Goal: Transaction & Acquisition: Purchase product/service

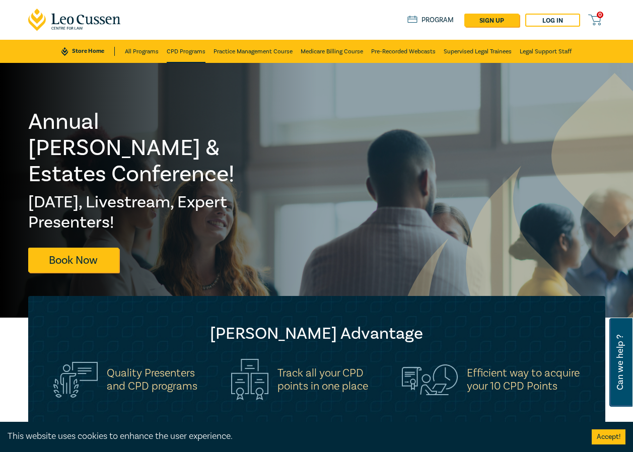
click at [181, 49] on link "CPD Programs" at bounding box center [186, 51] width 39 height 23
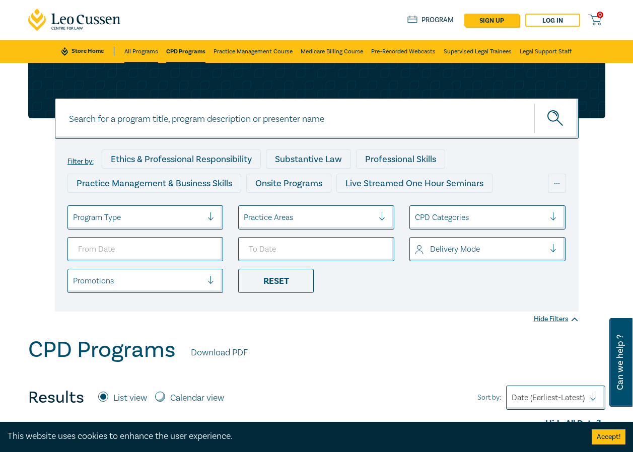
click at [137, 48] on link "All Programs" at bounding box center [141, 51] width 34 height 23
click at [211, 214] on div at bounding box center [214, 217] width 15 height 10
click at [370, 321] on div "Filter by: Ethics & Professional Responsibility Substantive Law Professional Sk…" at bounding box center [316, 200] width 633 height 274
click at [211, 218] on div at bounding box center [214, 217] width 15 height 10
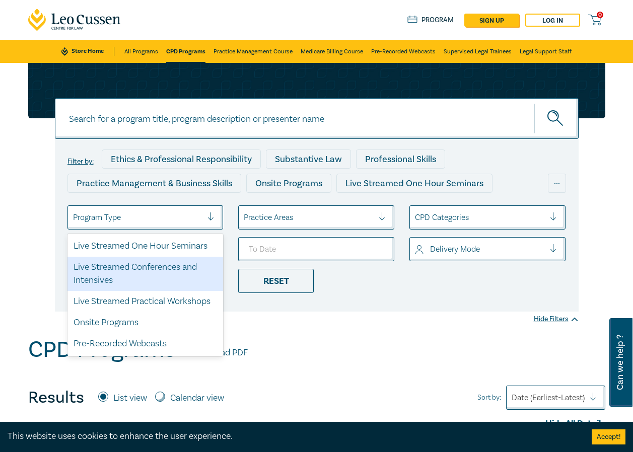
click at [151, 268] on div "Live Streamed Conferences and Intensives" at bounding box center [145, 274] width 156 height 34
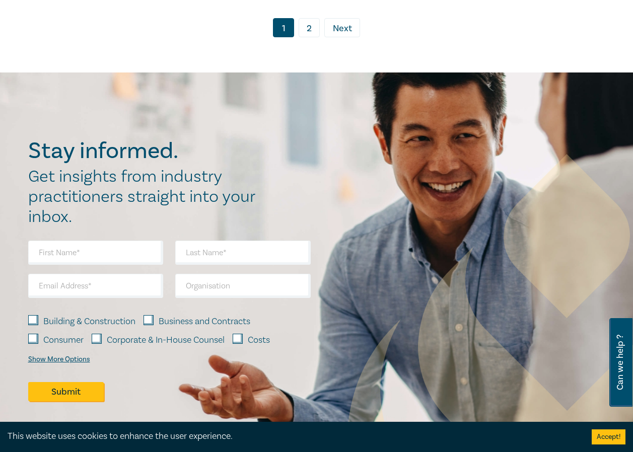
scroll to position [2315, 0]
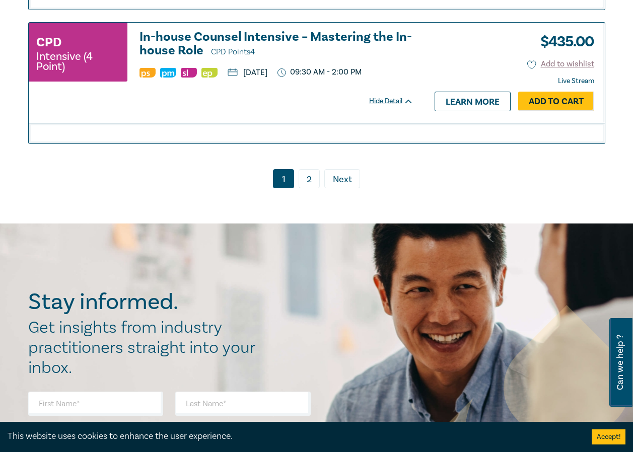
click at [345, 179] on span "Next" at bounding box center [342, 179] width 19 height 13
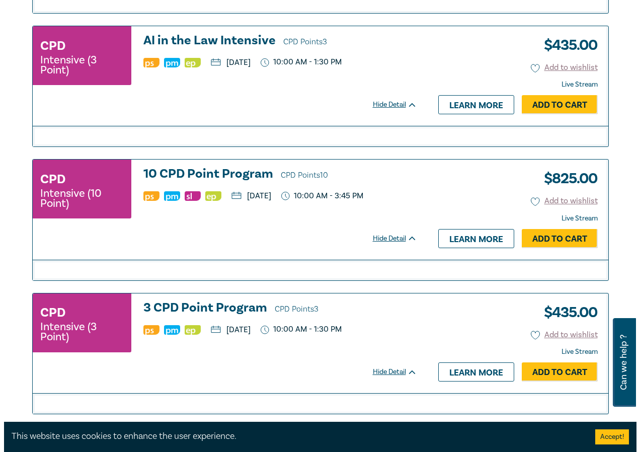
scroll to position [1057, 0]
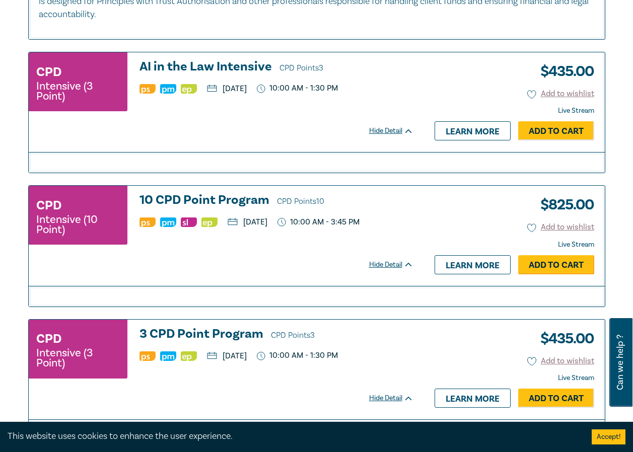
click at [559, 264] on link "Add to Cart" at bounding box center [556, 264] width 76 height 19
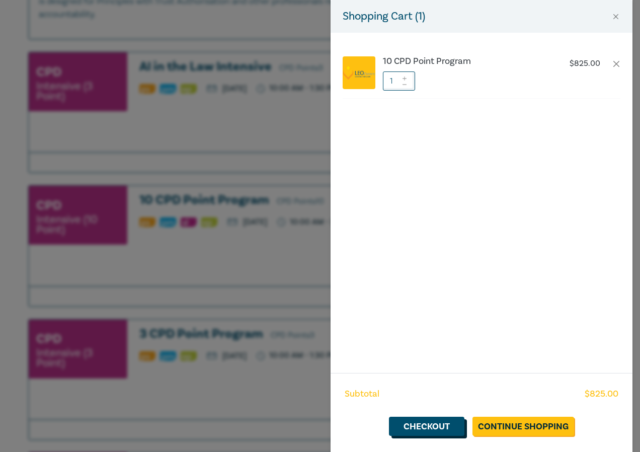
click at [422, 425] on link "Checkout" at bounding box center [426, 426] width 75 height 19
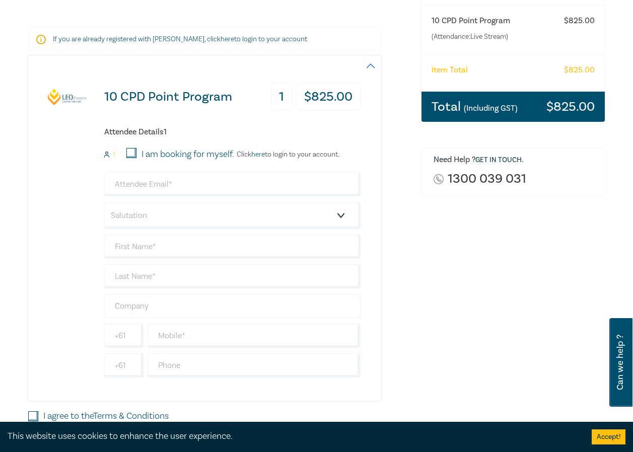
scroll to position [151, 0]
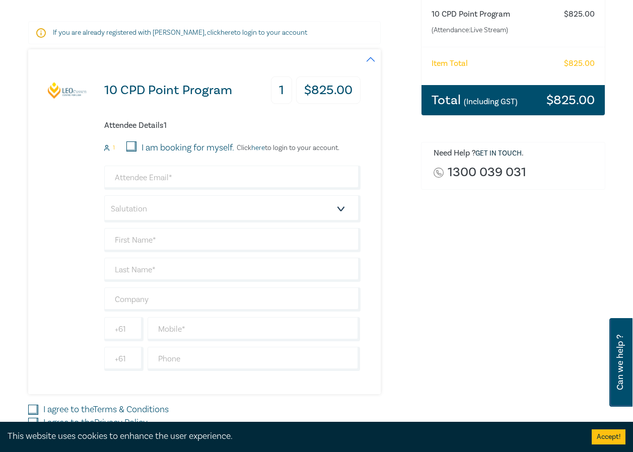
click at [131, 144] on input "I am booking for myself." at bounding box center [131, 146] width 10 height 10
checkbox input "true"
click at [206, 177] on input "email" at bounding box center [232, 178] width 256 height 24
type input "[PERSON_NAME][EMAIL_ADDRESS][DOMAIN_NAME]"
type input "[PERSON_NAME]"
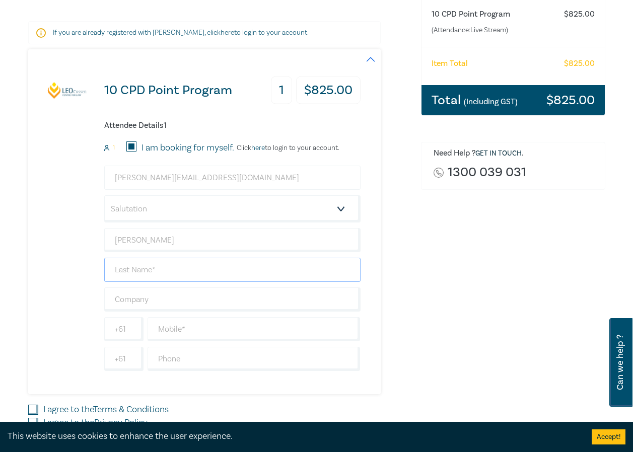
type input "[PERSON_NAME]"
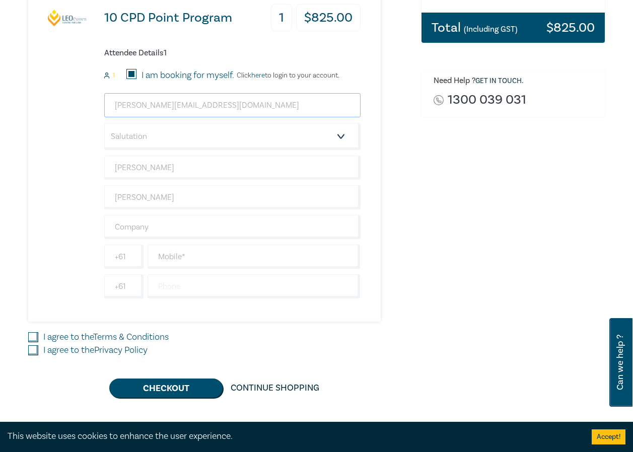
scroll to position [252, 0]
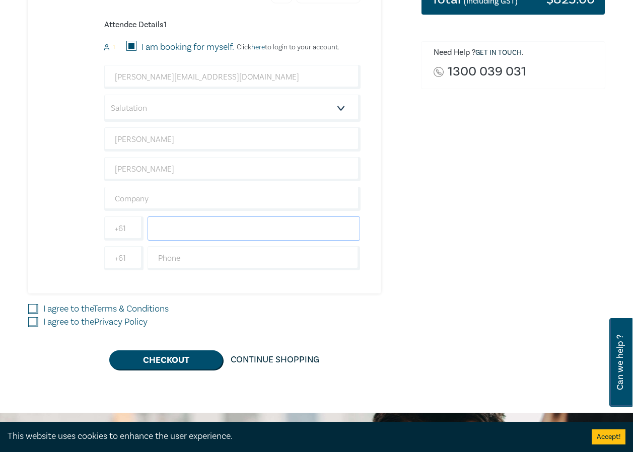
click at [202, 231] on input "text" at bounding box center [253, 228] width 213 height 24
type input "0429681494"
type input "[PERSON_NAME]"
click at [238, 262] on input "text" at bounding box center [253, 258] width 213 height 24
click at [397, 296] on div "10 CPD Point Program 1 $ 825.00 Attendee Details 1 1 I am booking for myself. C…" at bounding box center [218, 159] width 380 height 421
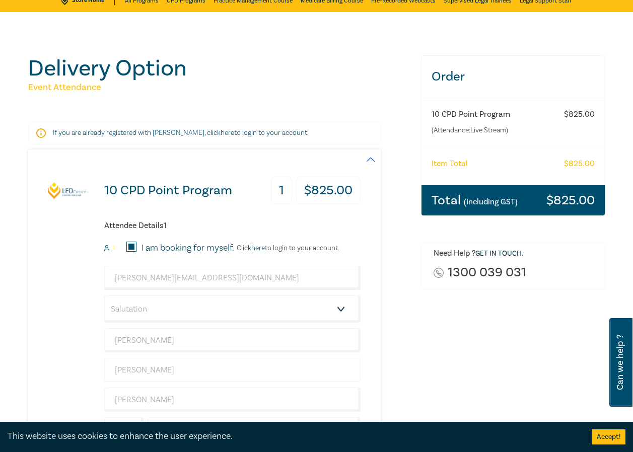
scroll to position [50, 0]
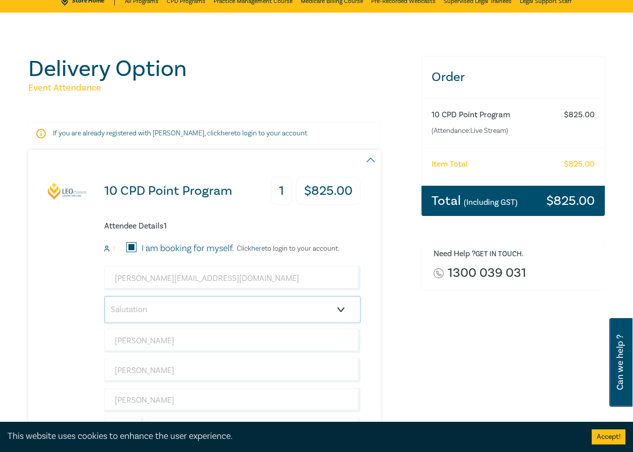
click at [342, 309] on select "Salutation Mr. Mrs. Ms. Miss Dr. Prof. Other" at bounding box center [232, 309] width 256 height 27
select select "Mr."
click at [104, 296] on select "Salutation Mr. Mrs. Ms. Miss Dr. Prof. Other" at bounding box center [232, 309] width 256 height 27
click at [371, 366] on div "10 CPD Point Program 1 $ 825.00 Attendee Details 1 1 I am booking for myself. C…" at bounding box center [204, 322] width 352 height 345
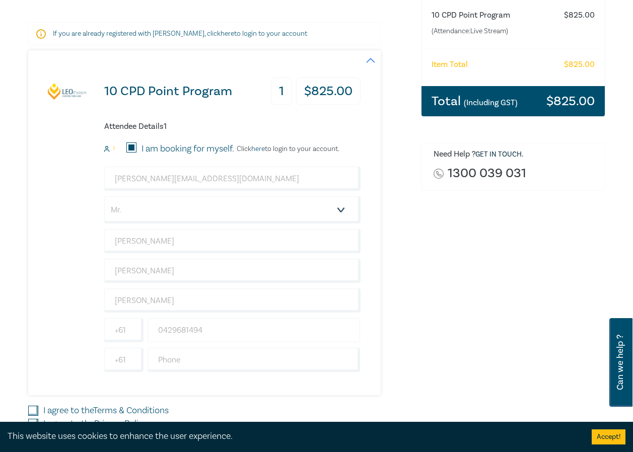
scroll to position [151, 0]
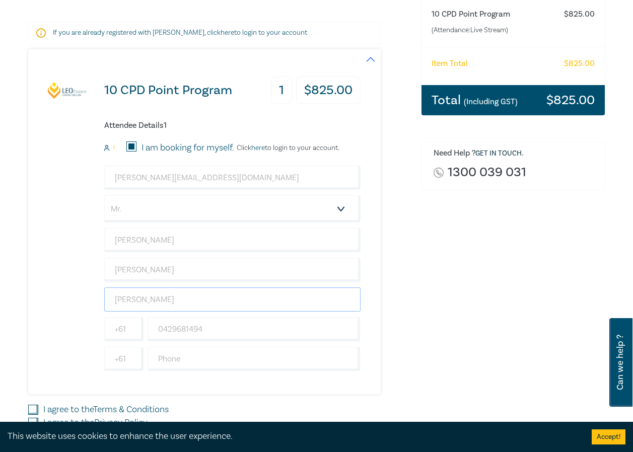
click at [347, 299] on input "[PERSON_NAME]" at bounding box center [232, 299] width 256 height 24
click at [407, 326] on div "10 CPD Point Program 1 $ 825.00 Attendee Details 1 1 I am booking for myself. C…" at bounding box center [218, 221] width 380 height 345
click at [87, 240] on div "10 CPD Point Program 1 $ 825.00 Attendee Details 1 1 I am booking for myself. C…" at bounding box center [194, 221] width 332 height 345
click at [110, 240] on input "[PERSON_NAME]" at bounding box center [232, 240] width 256 height 24
click at [381, 303] on div "10 CPD Point Program 1 $ 825.00 Attendee Details 1 1 I am booking for myself. C…" at bounding box center [218, 221] width 380 height 345
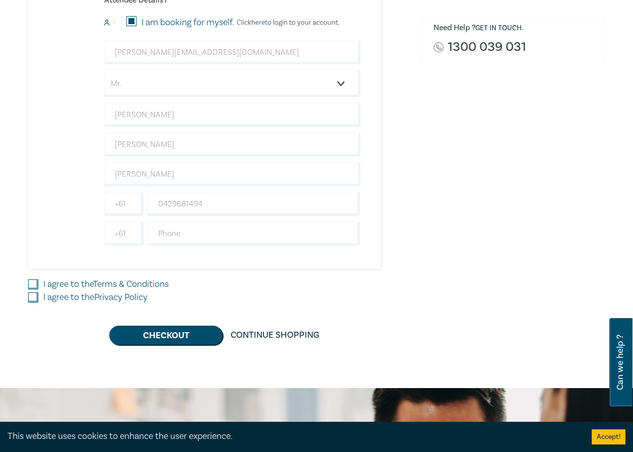
scroll to position [302, 0]
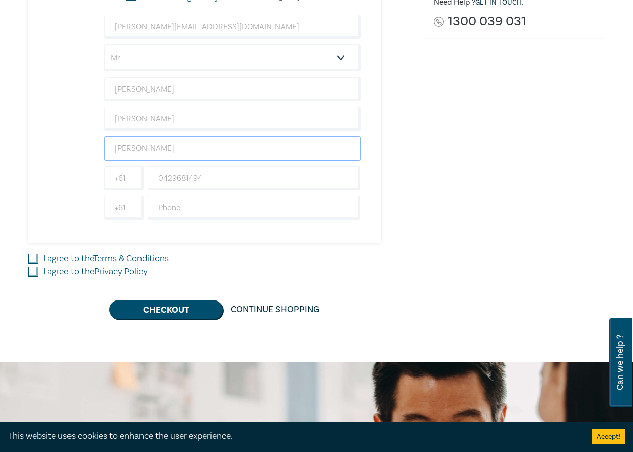
click at [225, 152] on input "[PERSON_NAME]" at bounding box center [232, 148] width 256 height 24
type input "G"
click at [343, 220] on input "text" at bounding box center [253, 208] width 213 height 24
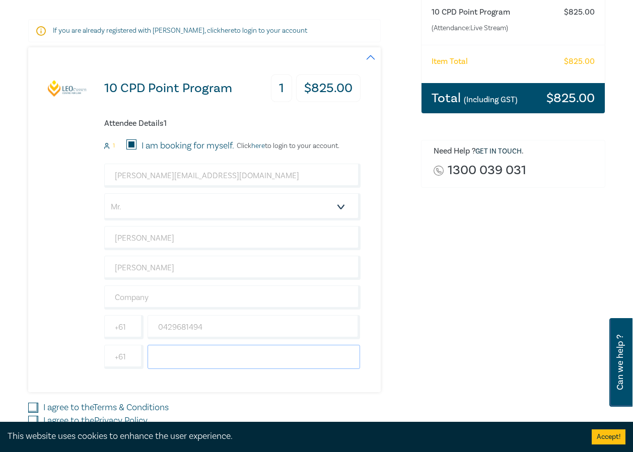
scroll to position [151, 0]
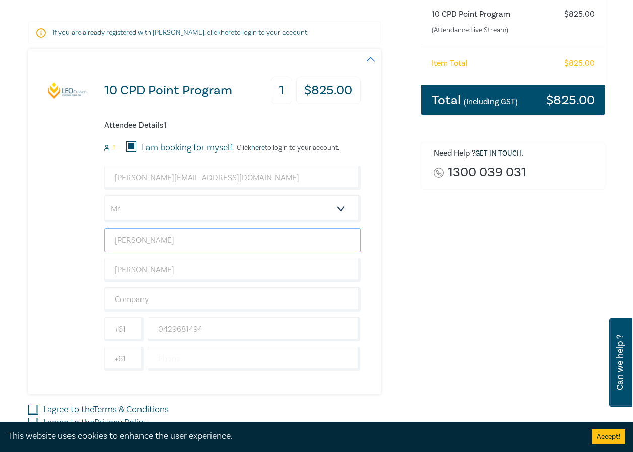
click at [179, 240] on input "[PERSON_NAME]" at bounding box center [232, 240] width 256 height 24
type input "G"
click at [80, 225] on div "10 CPD Point Program 1 $ 825.00 Attendee Details 1 1 I am booking for myself. C…" at bounding box center [194, 221] width 332 height 345
click at [154, 240] on input "text" at bounding box center [232, 240] width 256 height 24
type input "[PERSON_NAME]"
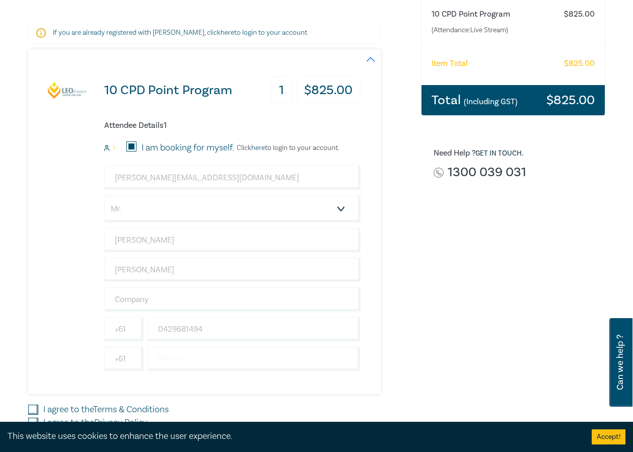
click at [393, 306] on div "10 CPD Point Program 1 $ 825.00 Attendee Details 1 1 I am booking for myself. C…" at bounding box center [218, 221] width 380 height 345
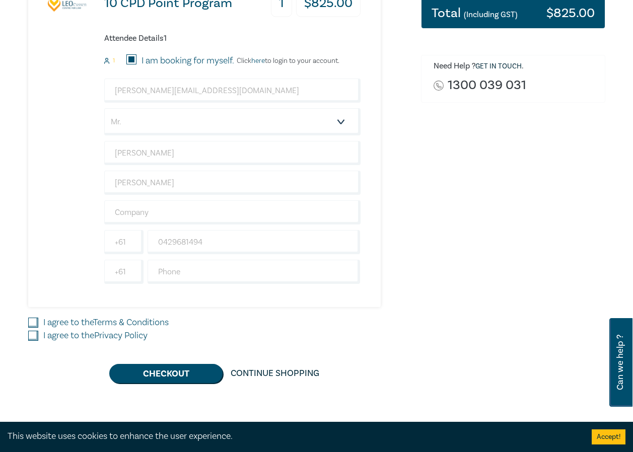
scroll to position [252, 0]
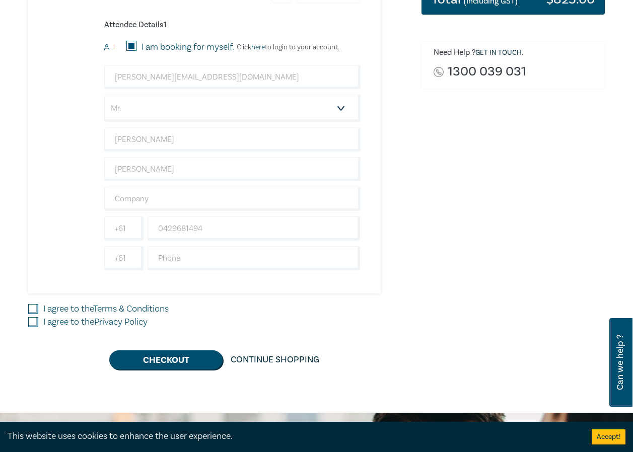
click at [31, 307] on input "I agree to the Terms & Conditions" at bounding box center [33, 309] width 10 height 10
checkbox input "true"
click at [35, 321] on input "I agree to the Privacy Policy" at bounding box center [33, 322] width 10 height 10
checkbox input "true"
click at [186, 361] on button "Checkout" at bounding box center [165, 359] width 113 height 19
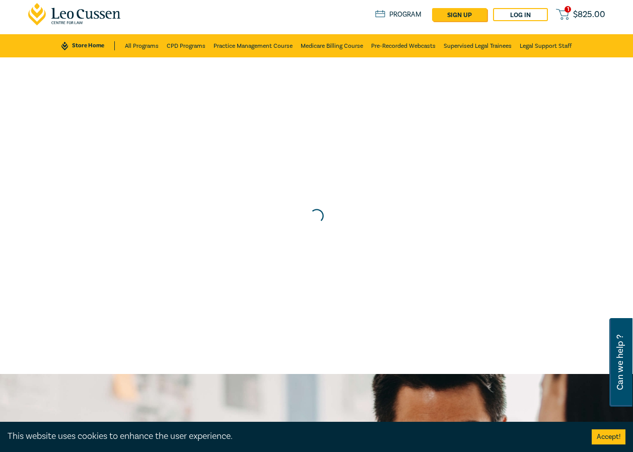
scroll to position [0, 0]
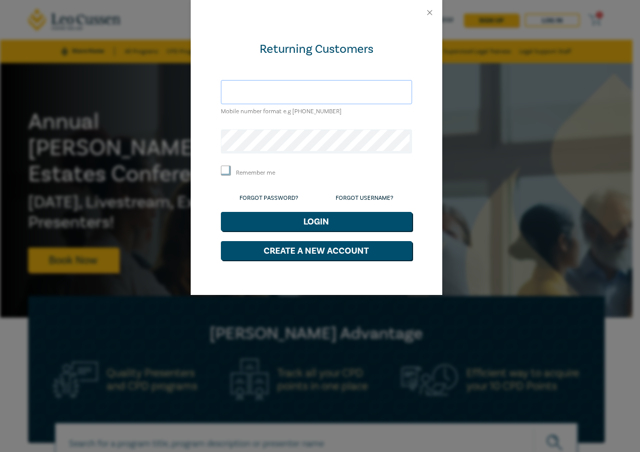
click at [273, 92] on input "text" at bounding box center [316, 92] width 191 height 24
type input "g"
click at [432, 61] on div "Returning Customers Mobile number format e.g +61 000000000 Remember me Forgot P…" at bounding box center [317, 160] width 252 height 270
drag, startPoint x: 295, startPoint y: 94, endPoint x: 345, endPoint y: 91, distance: 49.9
click at [295, 94] on input "text" at bounding box center [316, 92] width 191 height 24
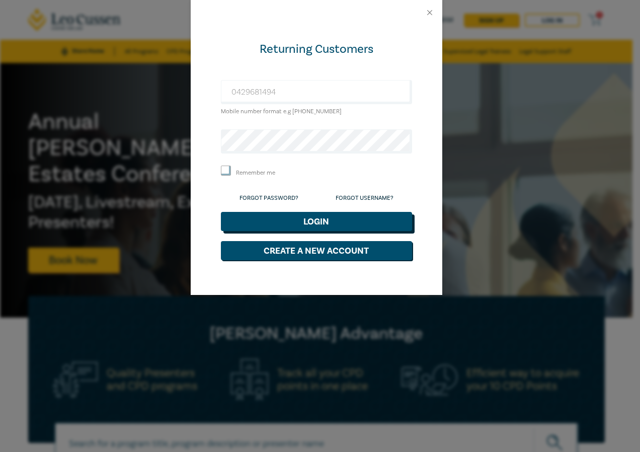
click at [352, 224] on button "Login" at bounding box center [316, 221] width 191 height 19
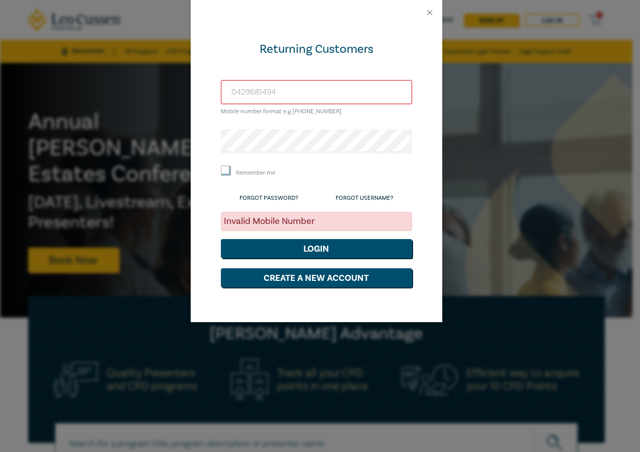
click at [313, 88] on input "0429681494" at bounding box center [316, 92] width 191 height 24
type input "0"
click at [246, 91] on input "text" at bounding box center [316, 92] width 191 height 24
type input "giuseppe_terranova@bigpond.com"
click at [353, 252] on button "Login" at bounding box center [316, 248] width 191 height 19
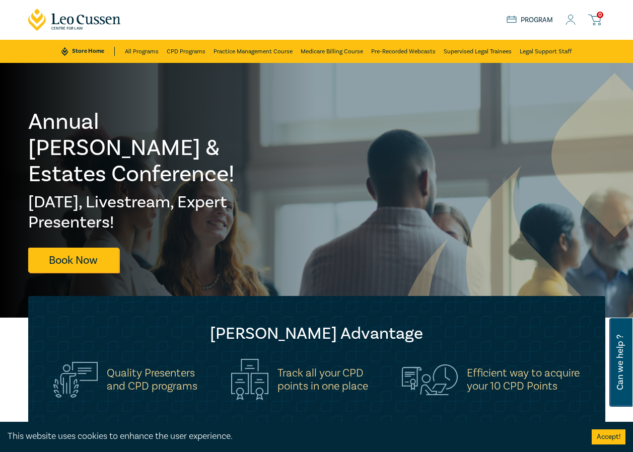
click at [568, 21] on icon at bounding box center [570, 20] width 10 height 11
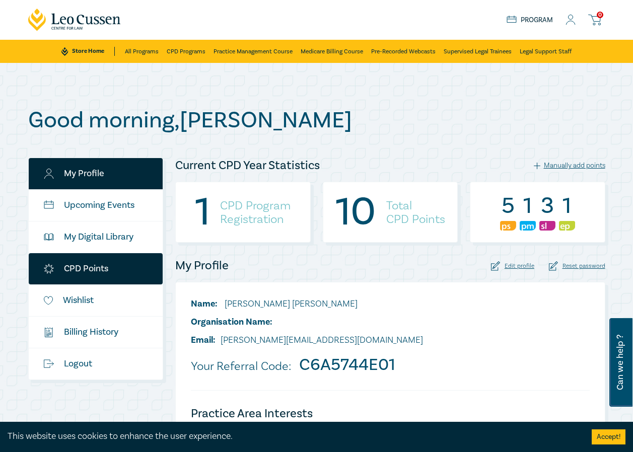
click at [89, 266] on link "CPD Points" at bounding box center [96, 268] width 134 height 31
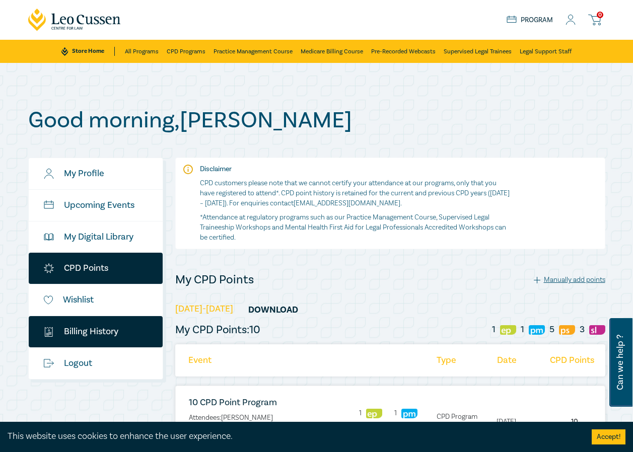
click at [89, 333] on link "$ Billing History" at bounding box center [96, 331] width 134 height 31
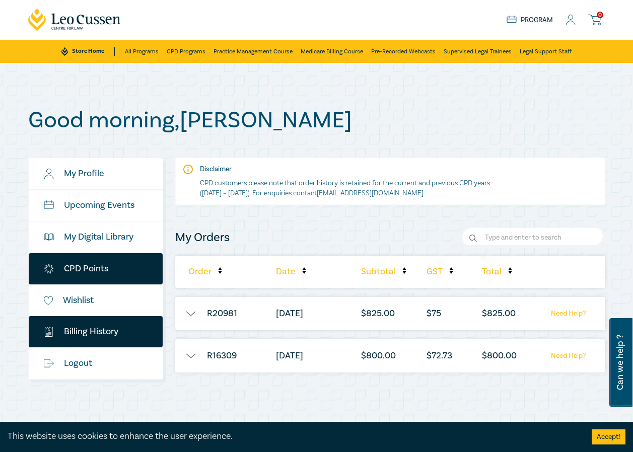
click at [83, 271] on link "CPD Points" at bounding box center [96, 268] width 134 height 31
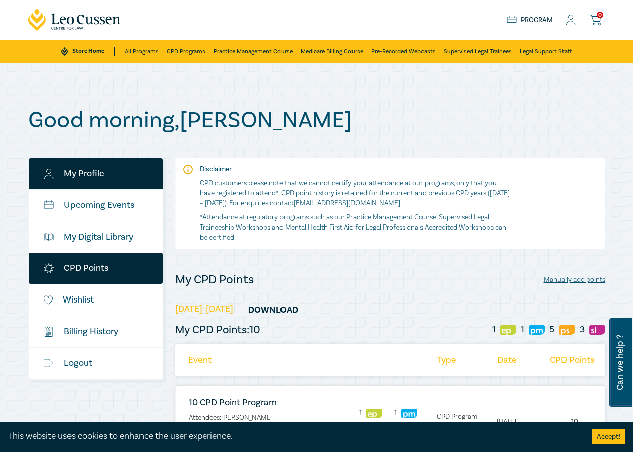
click at [88, 170] on link "My Profile" at bounding box center [96, 173] width 134 height 31
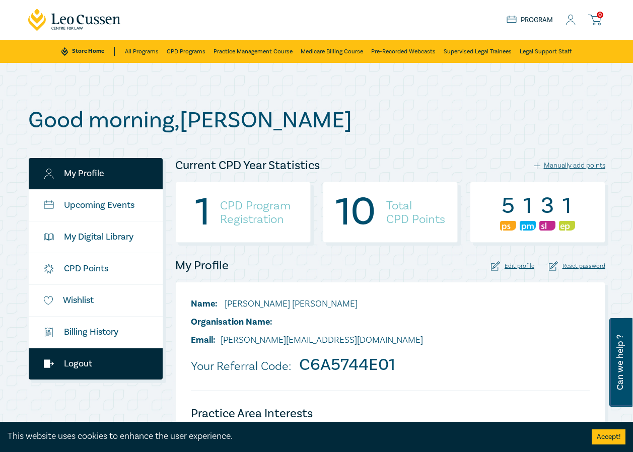
click at [84, 360] on link "Logout" at bounding box center [96, 363] width 134 height 31
